Goal: Information Seeking & Learning: Learn about a topic

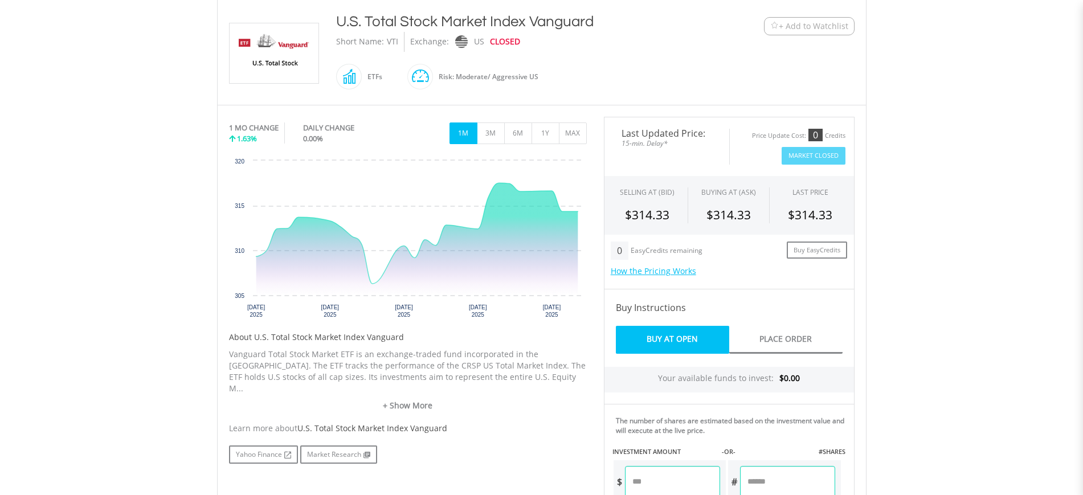
scroll to position [243, 0]
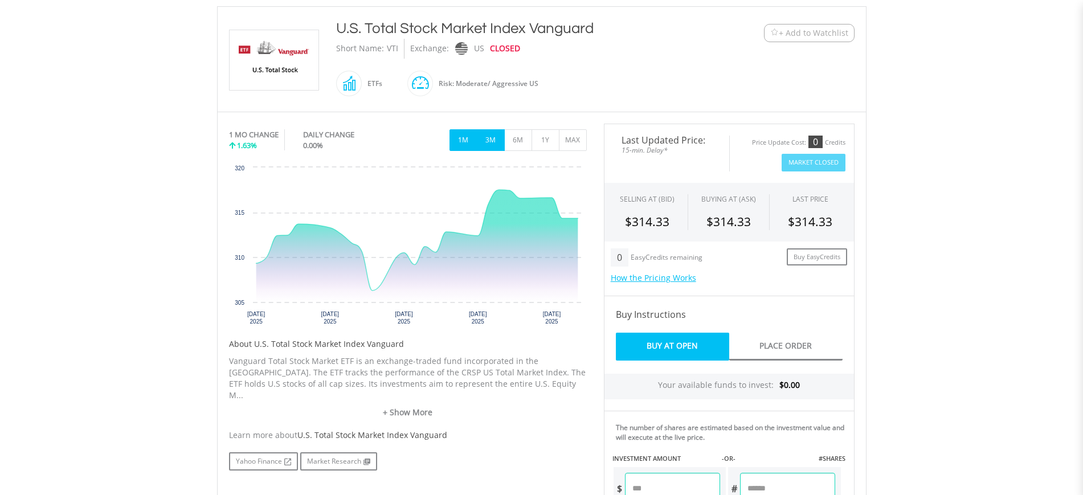
click at [488, 141] on button "3M" at bounding box center [491, 140] width 28 height 22
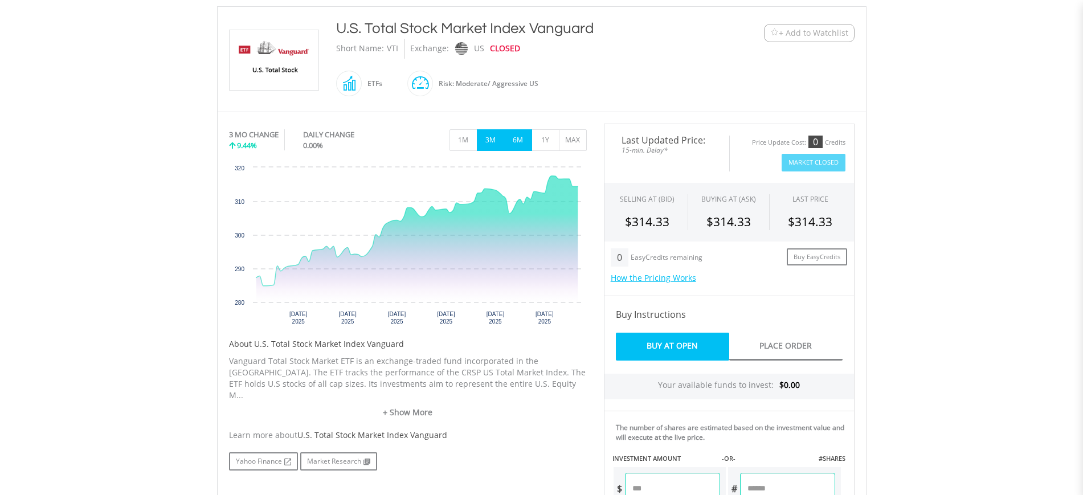
click at [516, 145] on button "6M" at bounding box center [518, 140] width 28 height 22
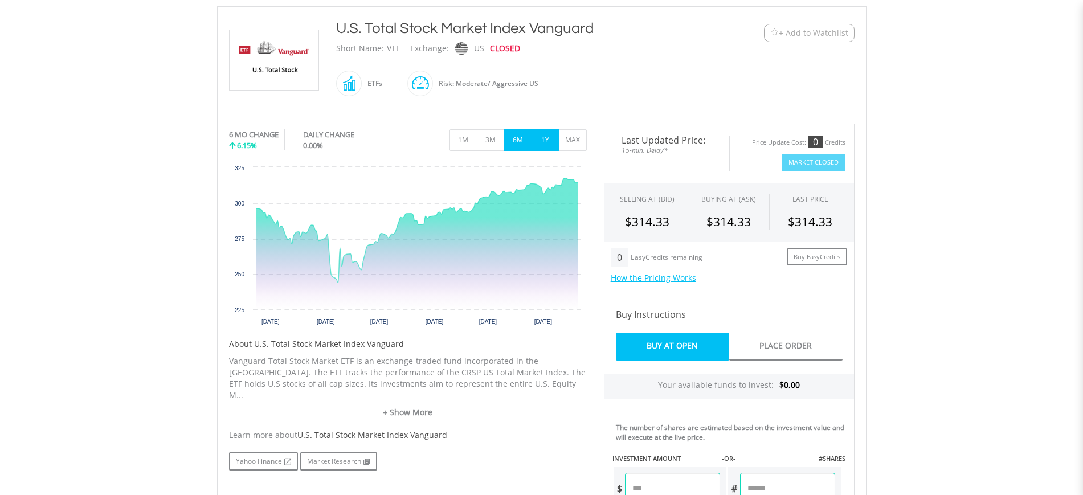
click at [547, 145] on button "1Y" at bounding box center [545, 140] width 28 height 22
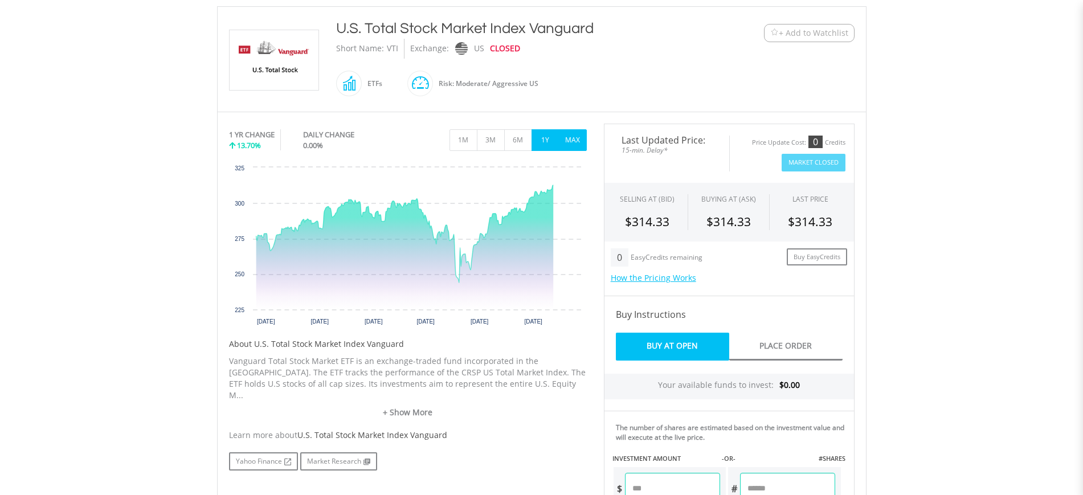
click at [583, 143] on button "MAX" at bounding box center [573, 140] width 28 height 22
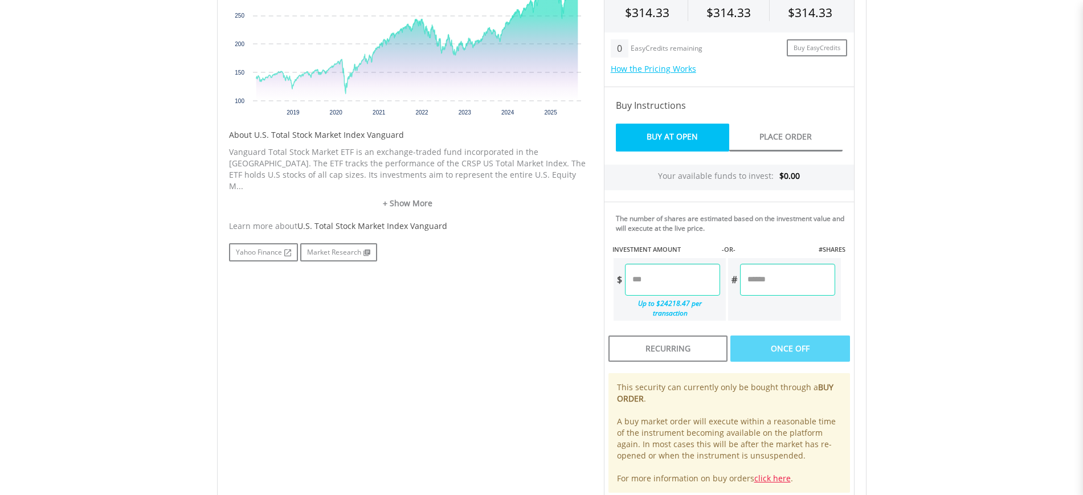
scroll to position [464, 0]
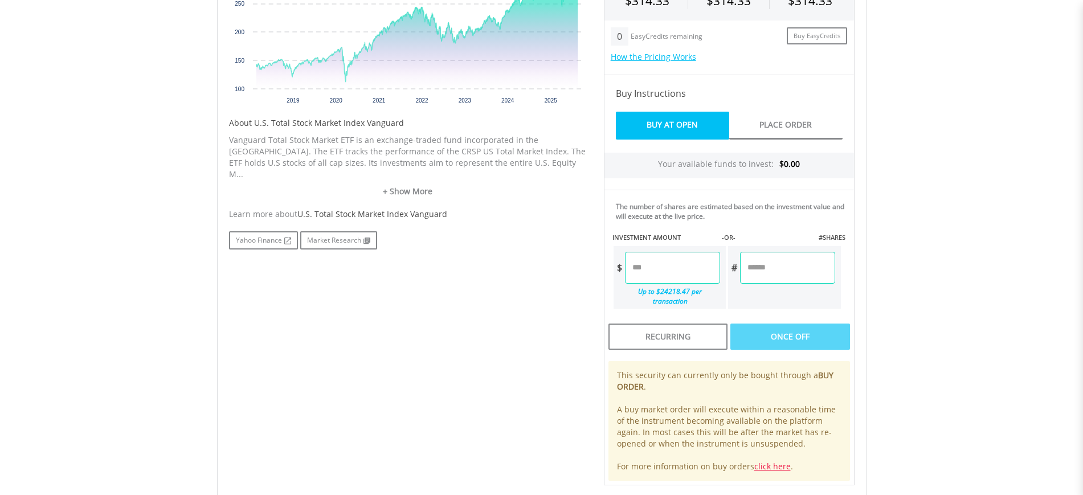
click at [342, 208] on div "Learn more about U.S. Total Stock Market Index Vanguard" at bounding box center [408, 213] width 358 height 11
click at [341, 208] on div "Learn more about U.S. Total Stock Market Index Vanguard" at bounding box center [408, 213] width 358 height 11
